Goal: Information Seeking & Learning: Learn about a topic

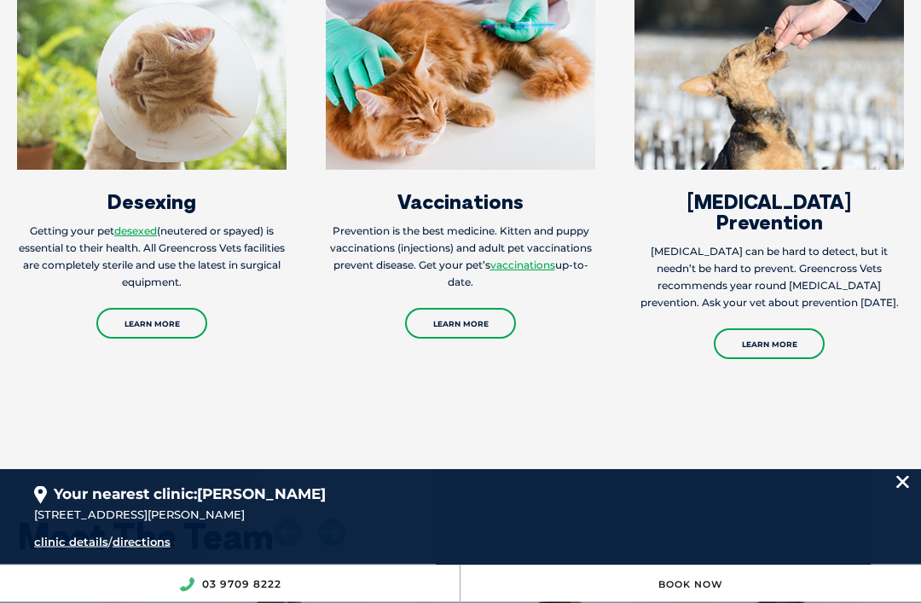
scroll to position [1985, 0]
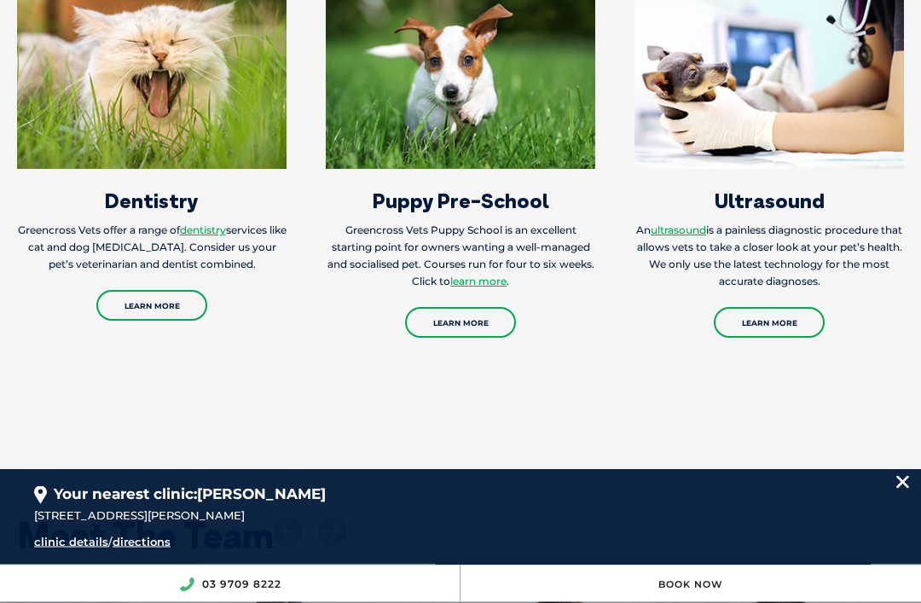
click at [143, 322] on link "Learn More" at bounding box center [151, 306] width 111 height 31
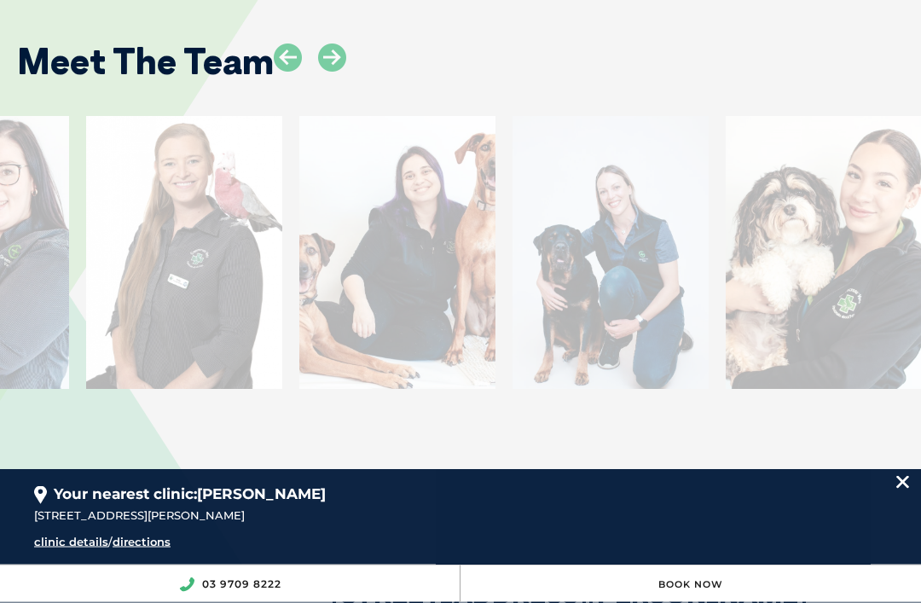
scroll to position [2460, 0]
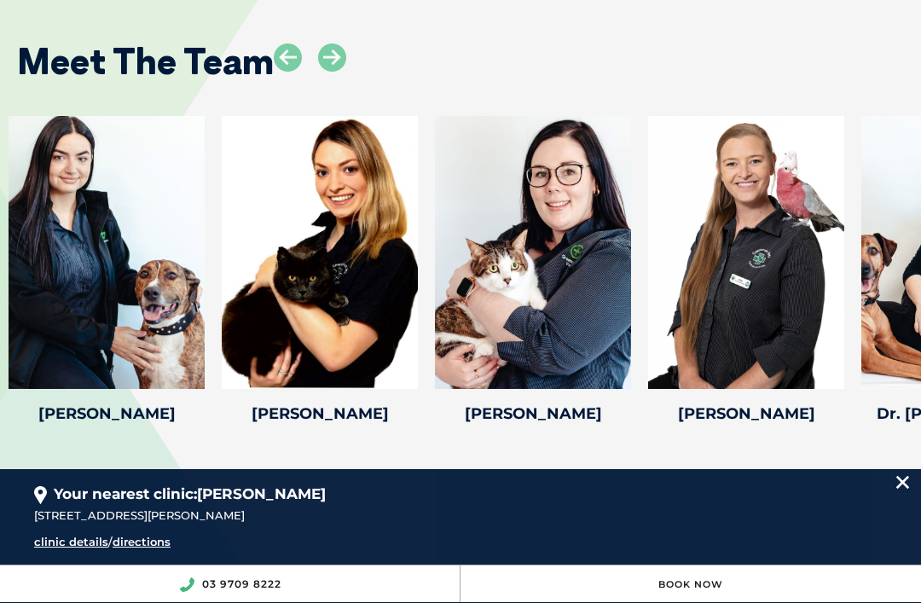
click at [330, 57] on icon at bounding box center [332, 57] width 28 height 28
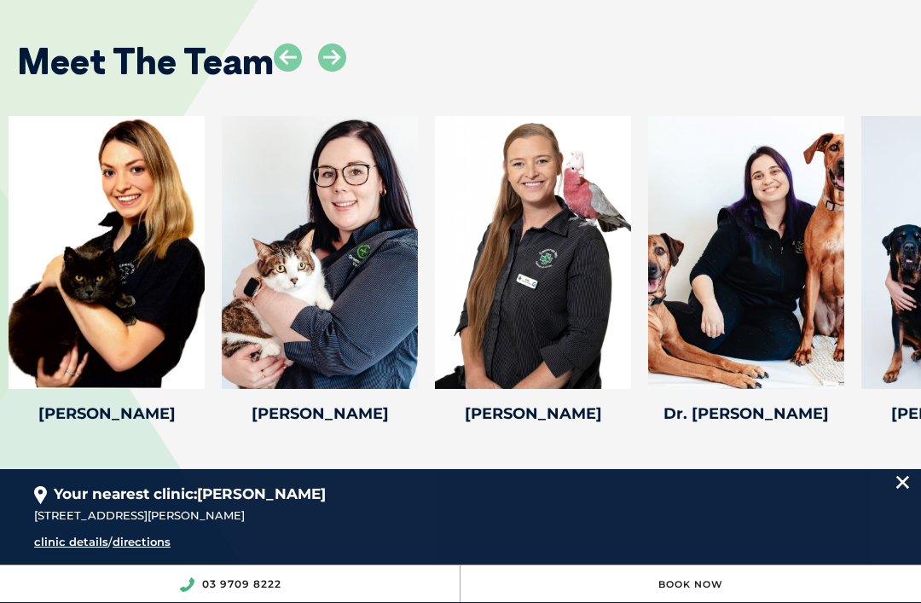
click at [330, 58] on icon at bounding box center [332, 57] width 28 height 28
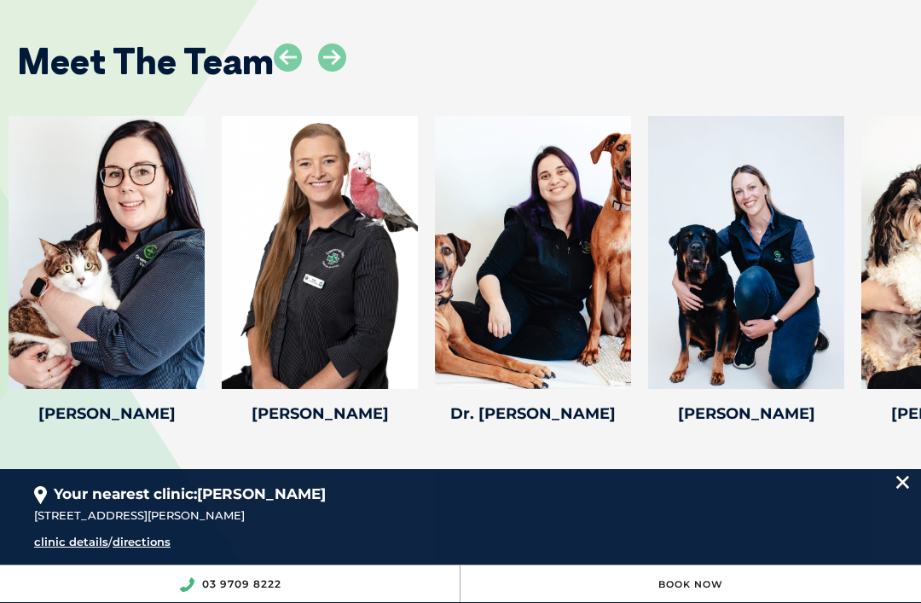
click at [332, 60] on icon at bounding box center [332, 57] width 28 height 28
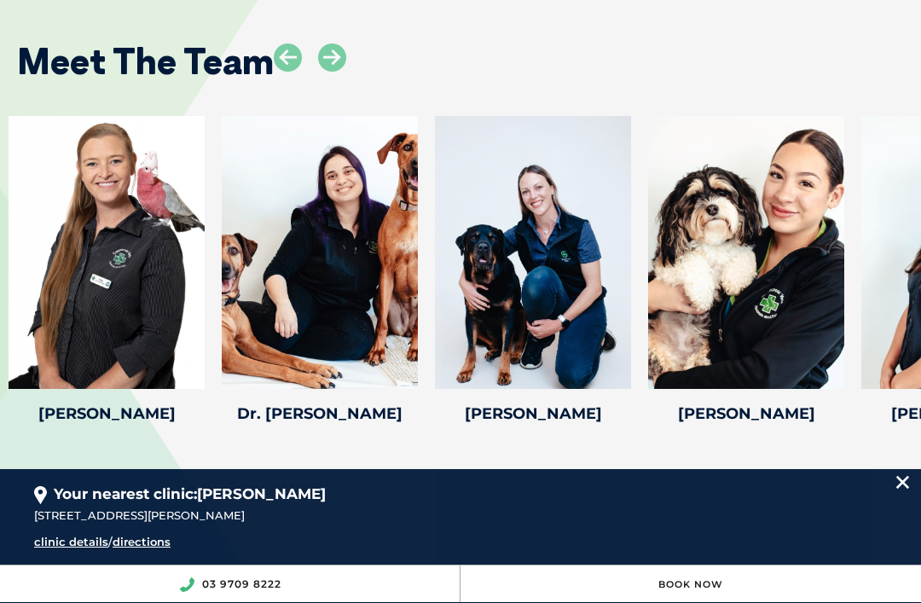
click at [337, 60] on icon at bounding box center [332, 57] width 28 height 28
click at [332, 55] on icon at bounding box center [332, 57] width 28 height 28
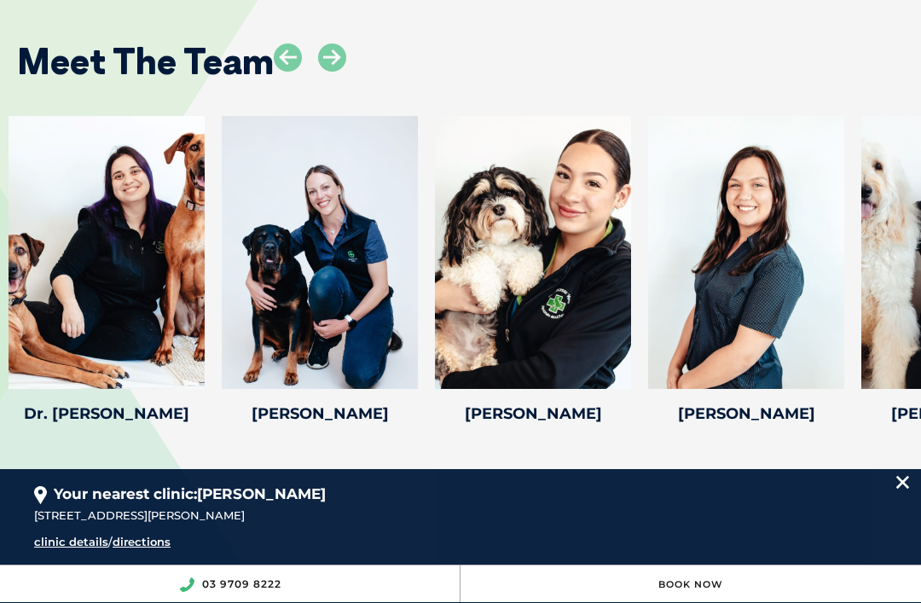
click at [337, 64] on icon at bounding box center [332, 57] width 28 height 28
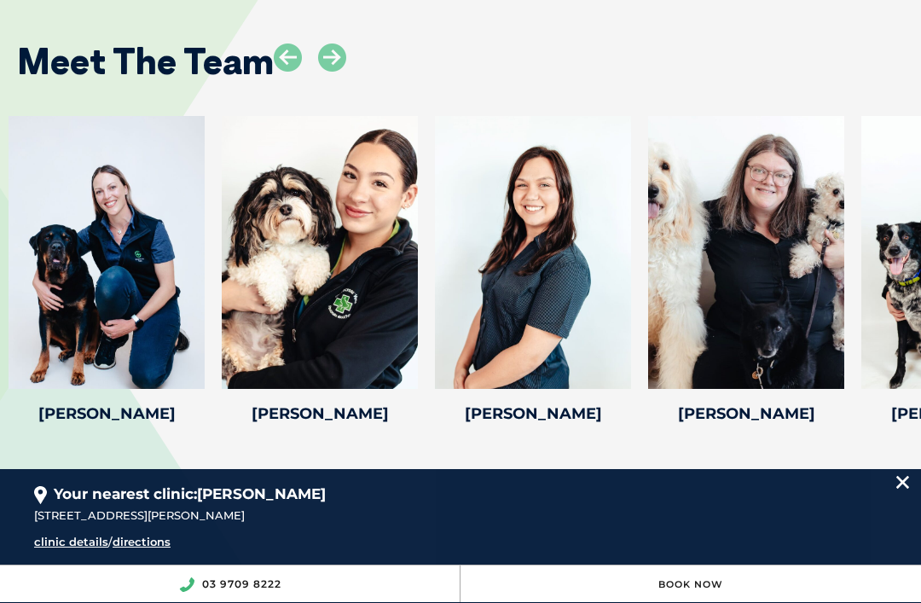
click at [339, 57] on icon at bounding box center [332, 57] width 28 height 28
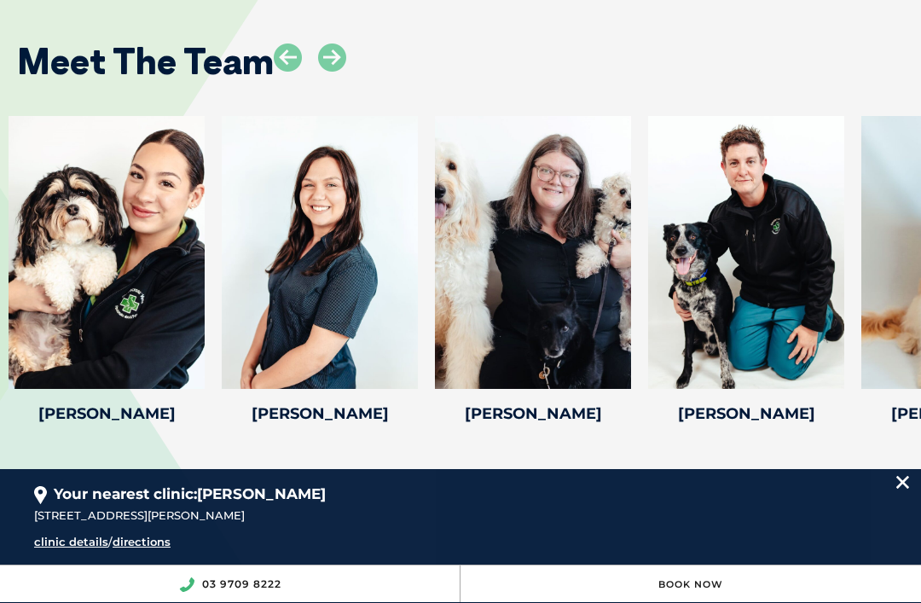
click at [332, 49] on icon at bounding box center [332, 57] width 28 height 28
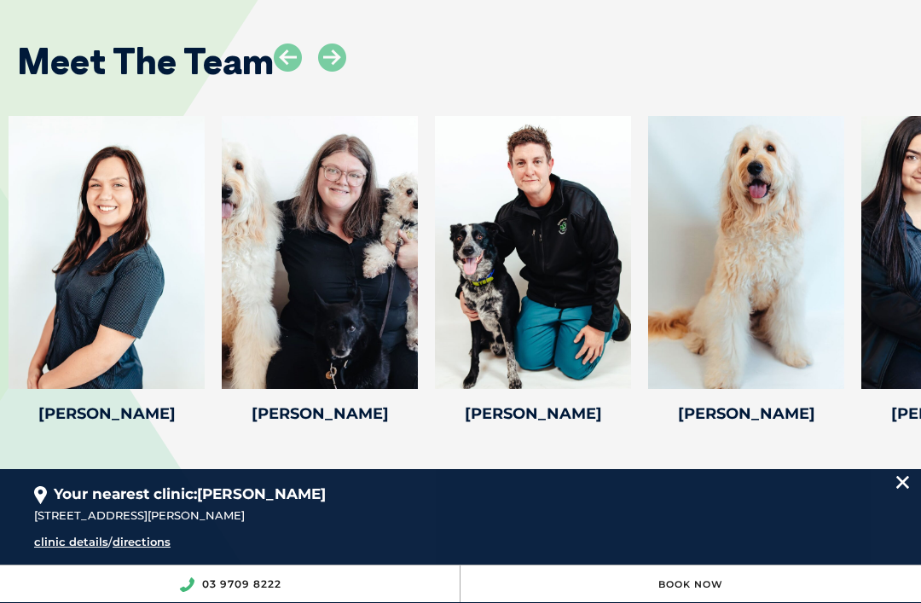
click at [337, 61] on icon at bounding box center [332, 57] width 28 height 28
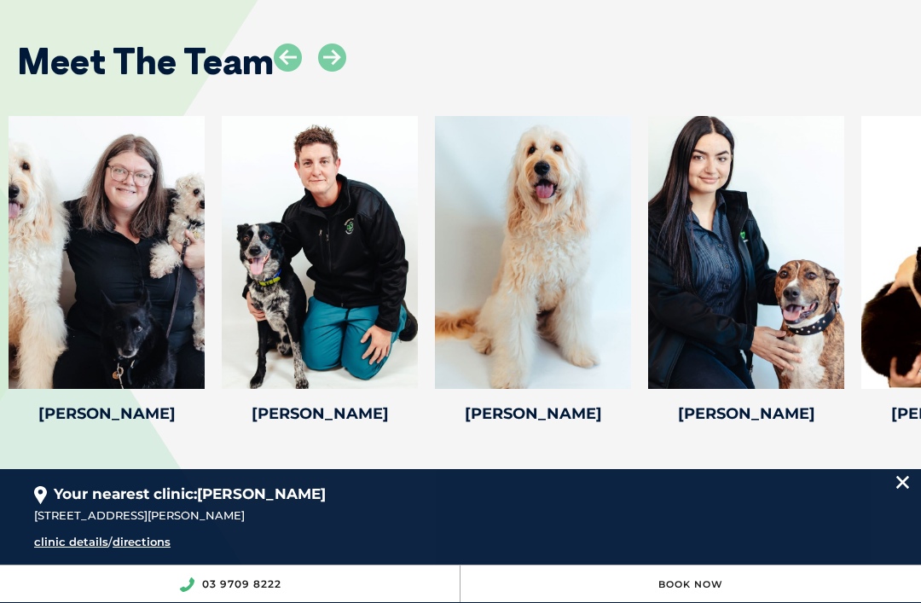
click at [319, 44] on icon at bounding box center [332, 57] width 28 height 28
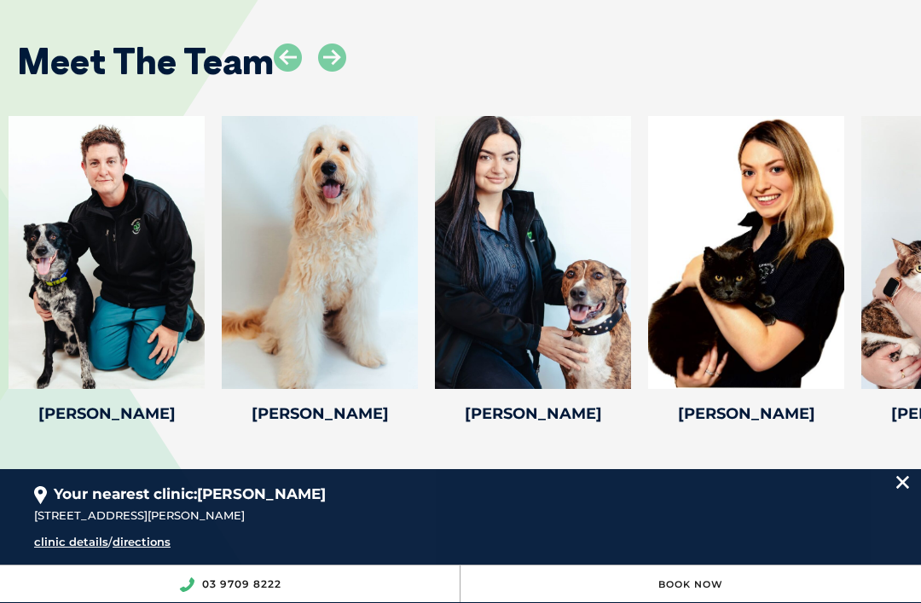
click at [324, 43] on icon at bounding box center [332, 57] width 28 height 28
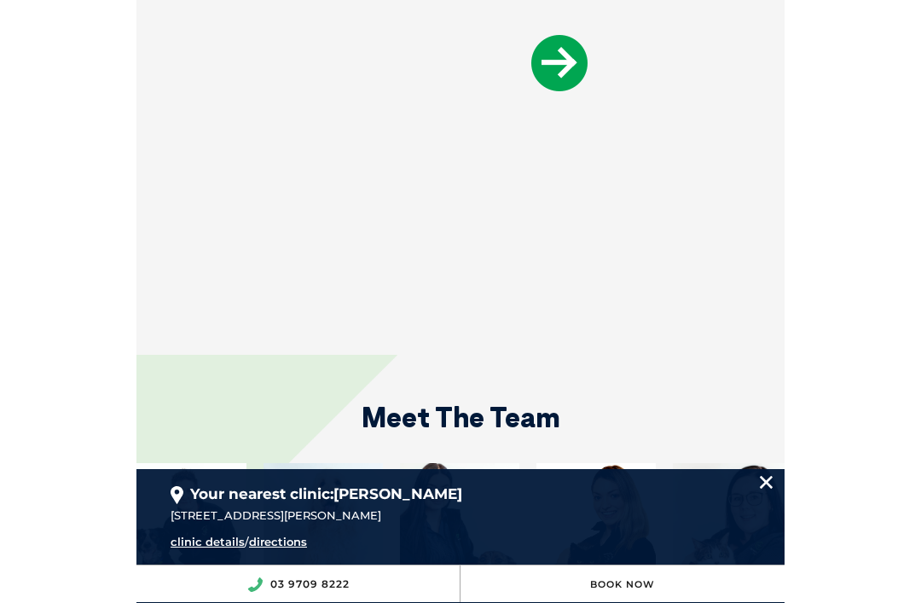
scroll to position [2340, 0]
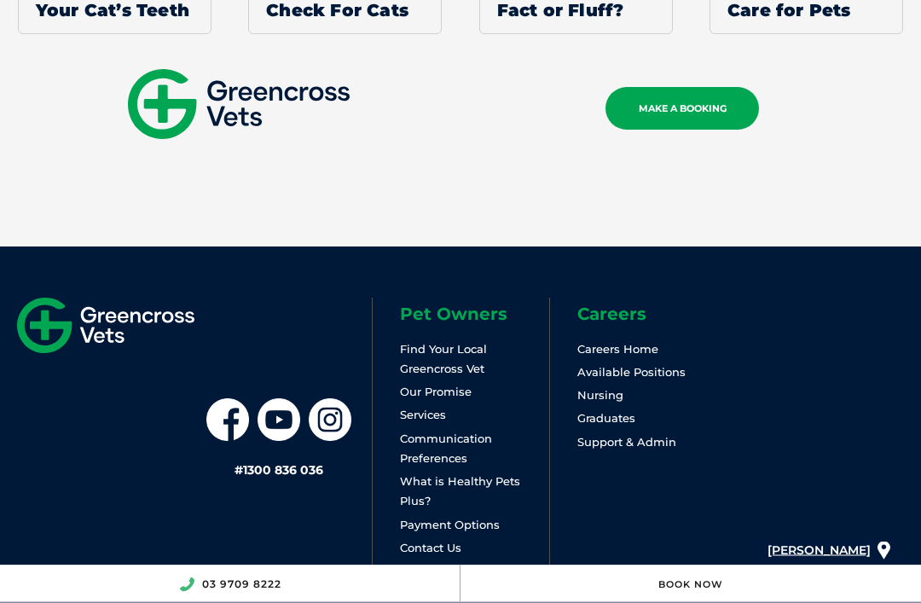
scroll to position [5001, 0]
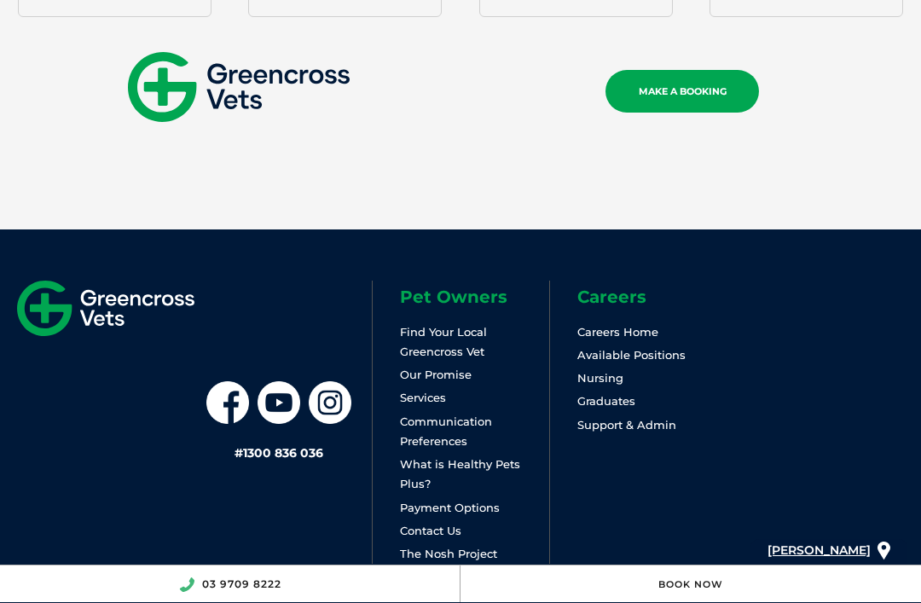
click at [484, 501] on link "Payment Options" at bounding box center [450, 508] width 100 height 14
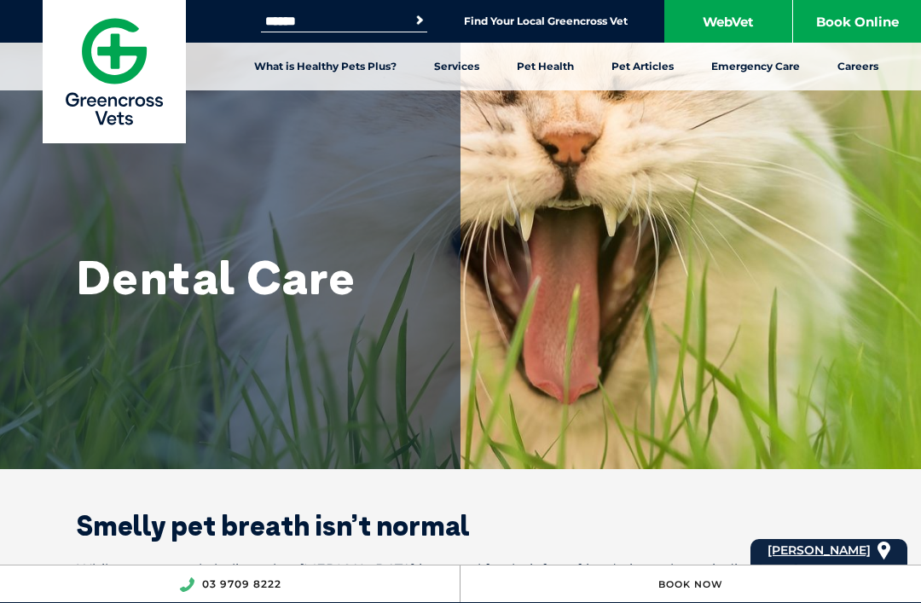
scroll to position [5056, 0]
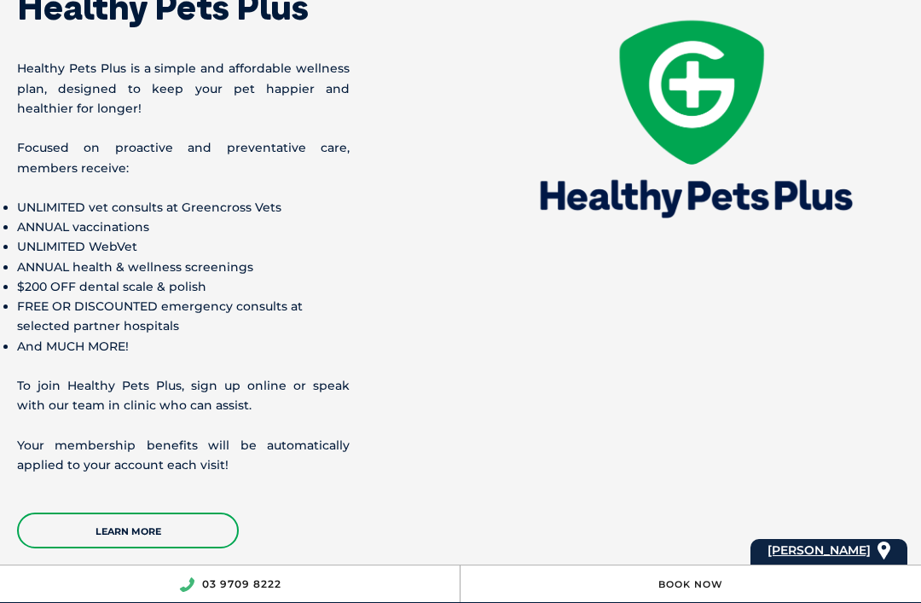
scroll to position [2240, 0]
click at [95, 178] on p "Focused on proactive and preventative care, members receive:" at bounding box center [183, 158] width 333 height 39
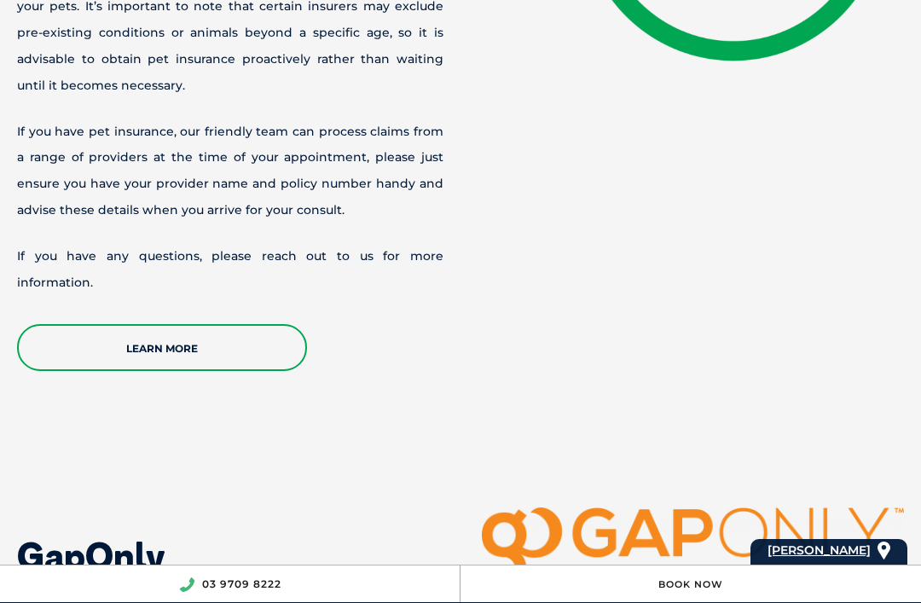
scroll to position [3823, 0]
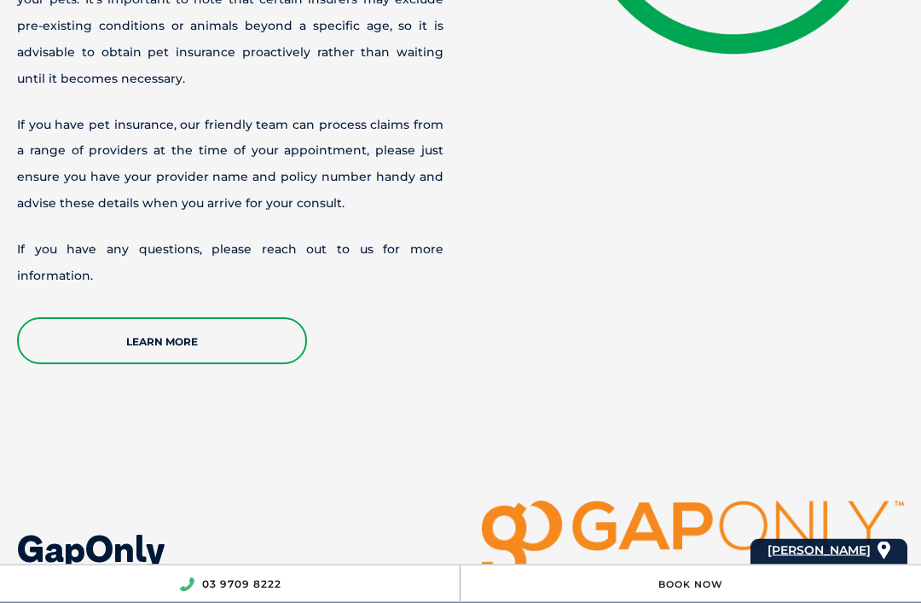
click at [85, 93] on p "We suggest conducting thorough research on different service providers to ident…" at bounding box center [230, 14] width 426 height 158
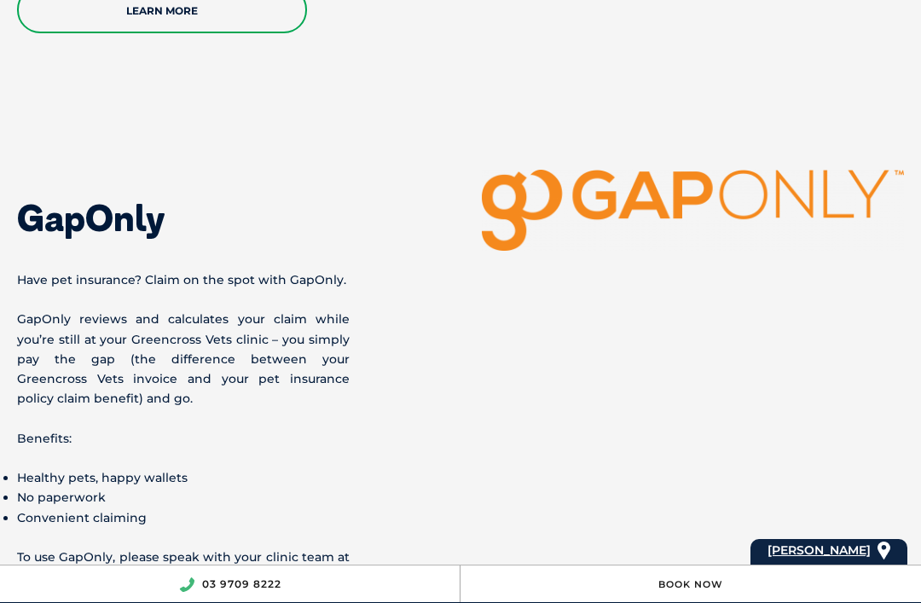
scroll to position [4147, 0]
